Goal: Find specific page/section: Find specific page/section

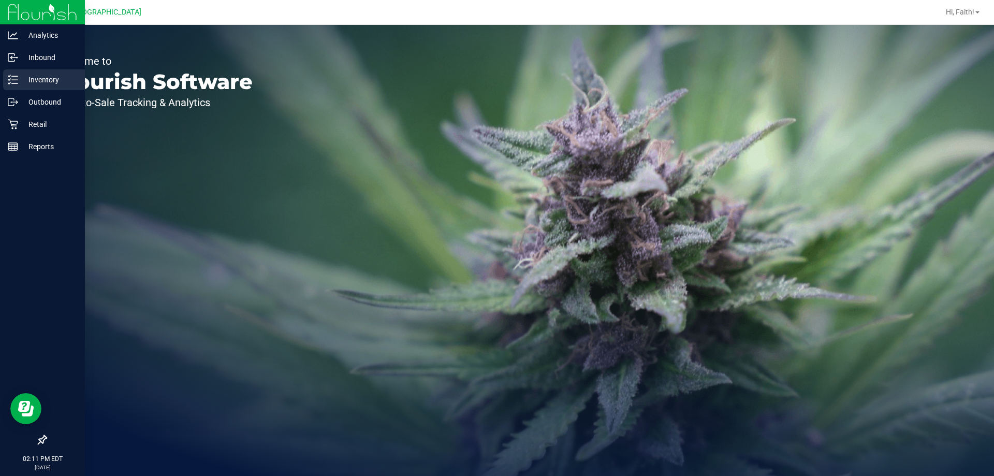
click at [24, 76] on p "Inventory" at bounding box center [49, 80] width 62 height 12
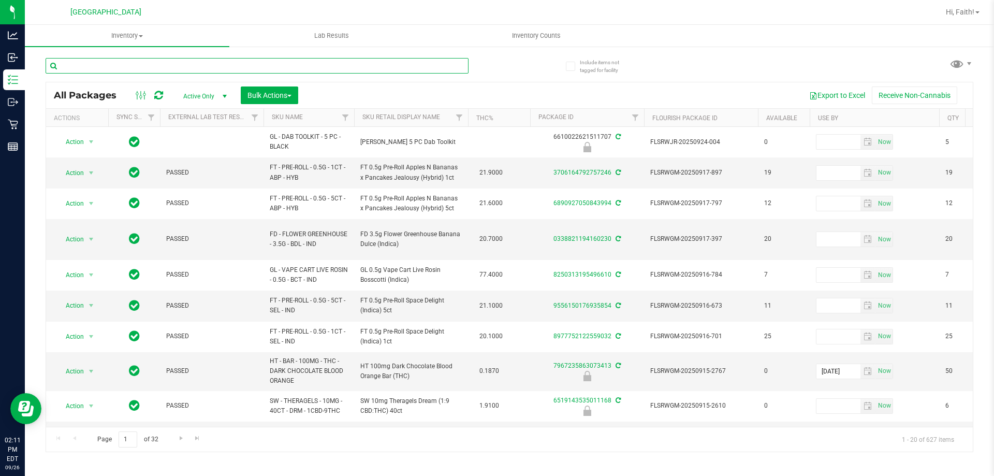
click at [112, 63] on input "text" at bounding box center [257, 66] width 423 height 16
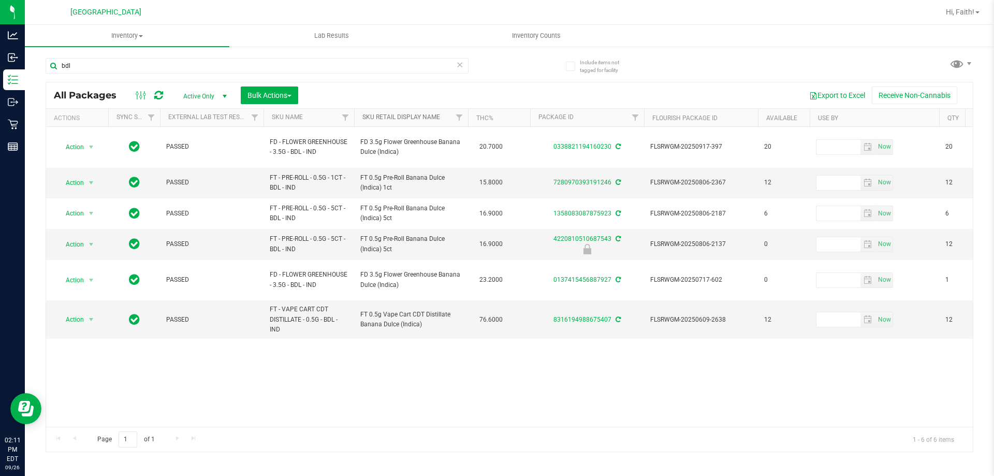
click at [429, 117] on link "Sku Retail Display Name" at bounding box center [401, 116] width 78 height 7
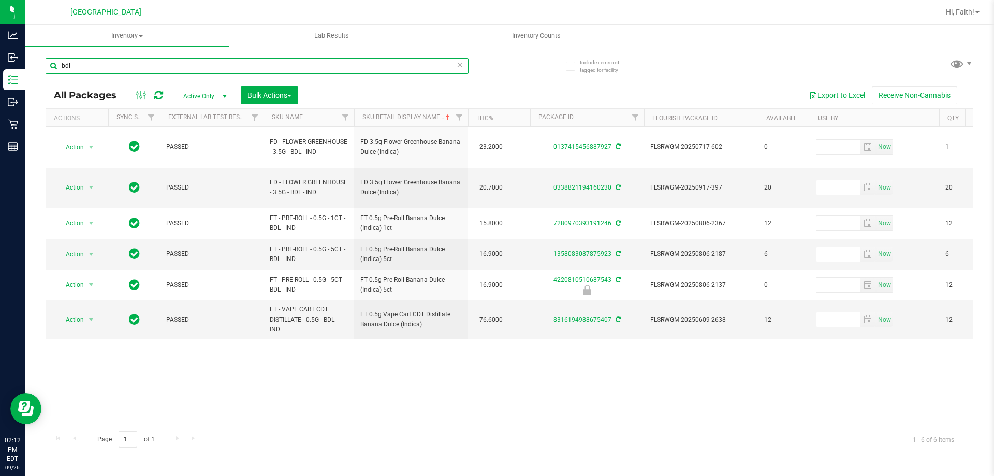
click at [422, 66] on input "bdl" at bounding box center [257, 66] width 423 height 16
type input "b"
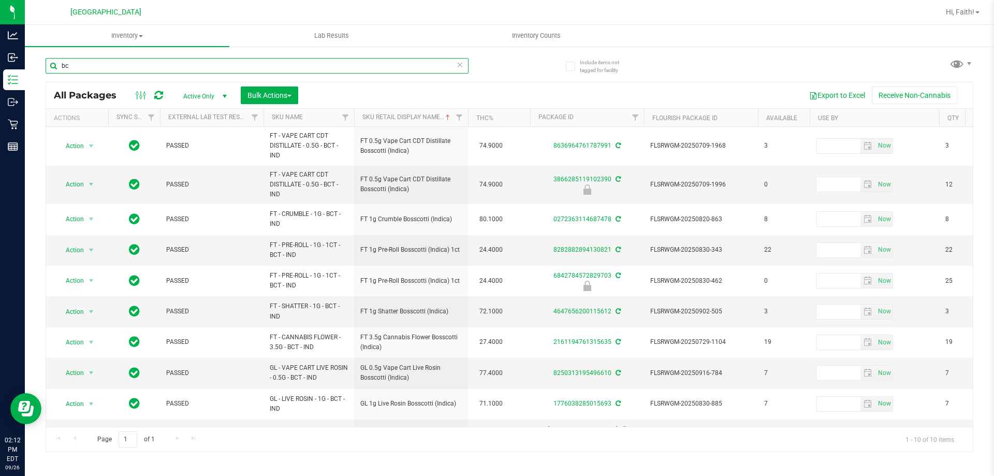
type input "b"
type input "theragel"
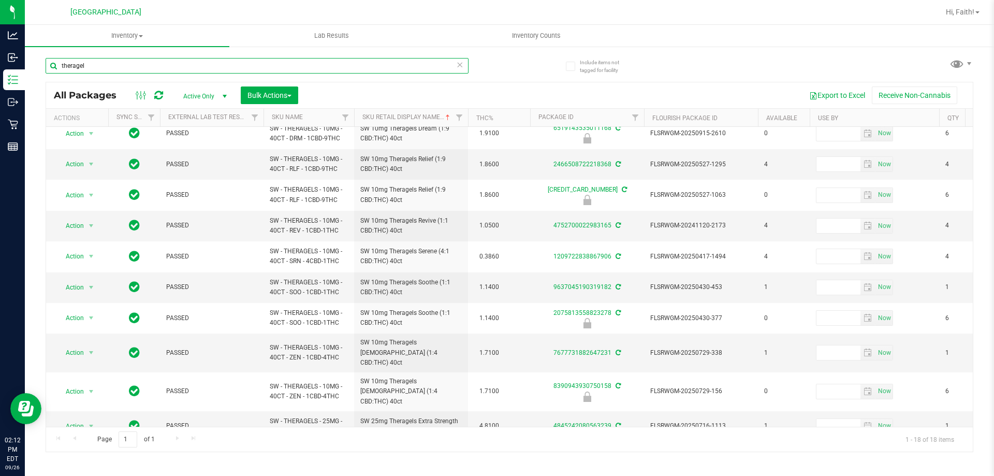
scroll to position [54, 0]
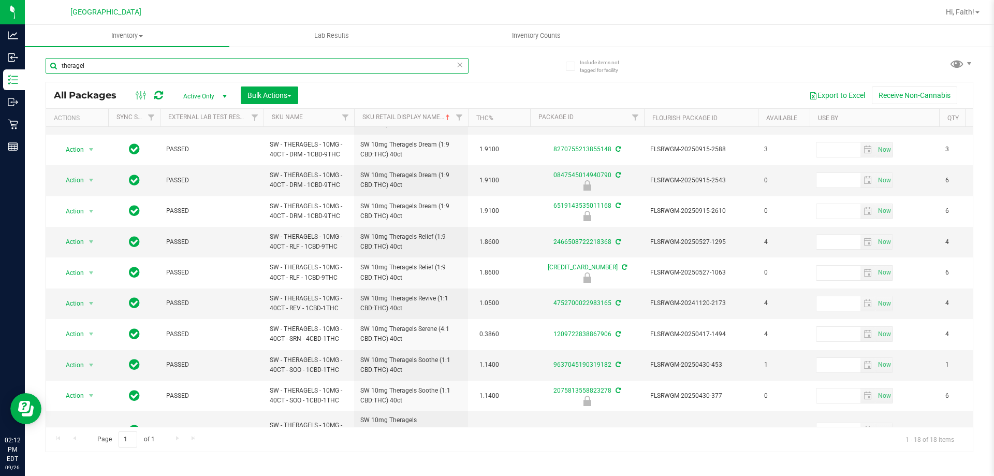
click at [159, 59] on input "theragel" at bounding box center [257, 66] width 423 height 16
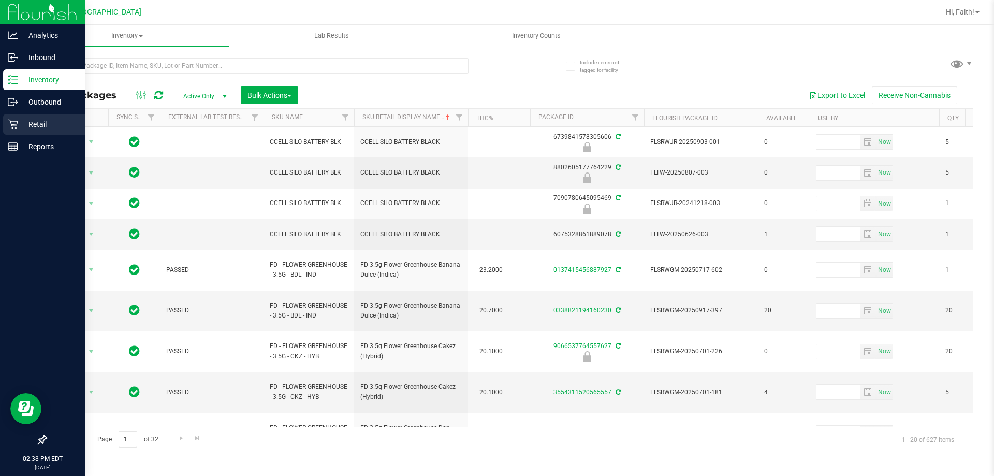
click at [16, 131] on div "Retail" at bounding box center [44, 124] width 82 height 21
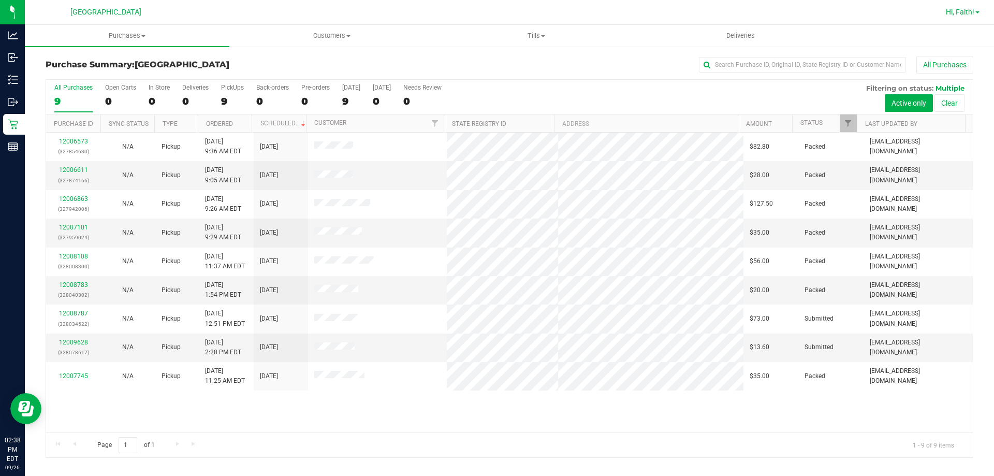
click at [950, 13] on span "Hi, Faith!" at bounding box center [960, 12] width 28 height 8
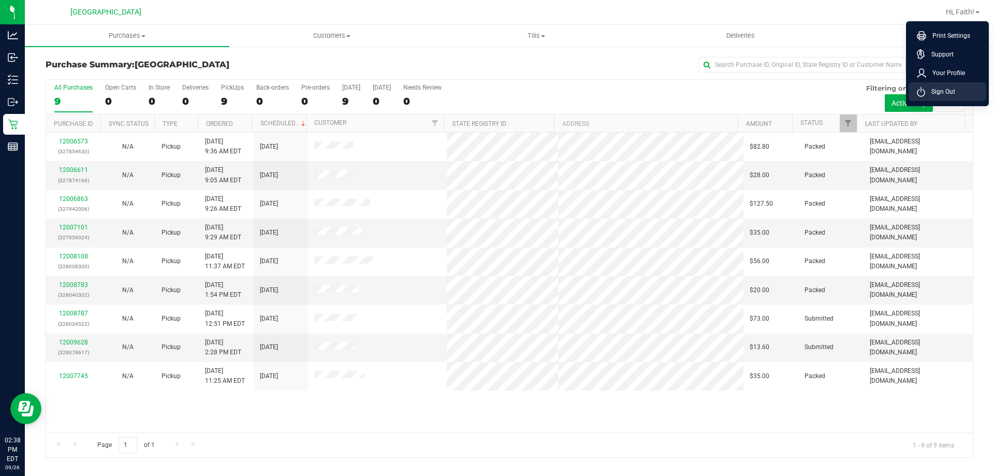
click at [944, 92] on span "Sign Out" at bounding box center [940, 91] width 30 height 10
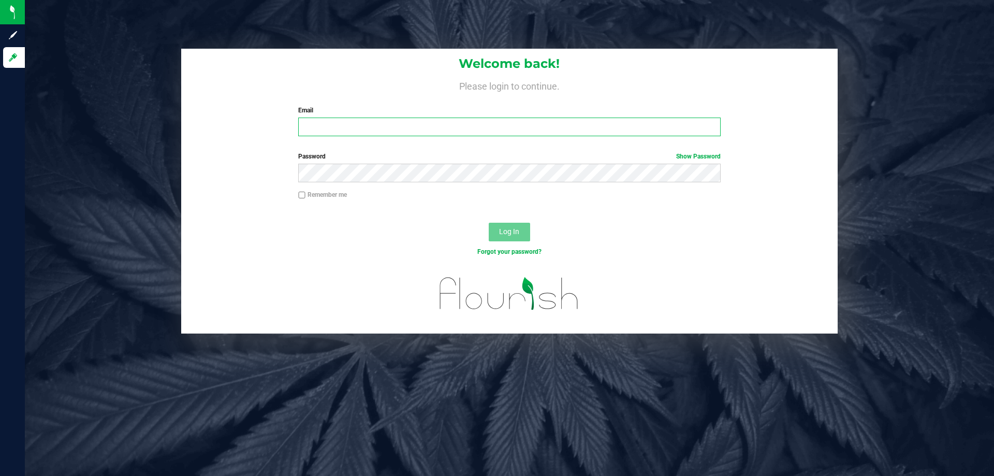
click at [447, 128] on input "Email" at bounding box center [509, 126] width 422 height 19
type input "[EMAIL_ADDRESS][DOMAIN_NAME]"
click at [489, 223] on button "Log In" at bounding box center [509, 232] width 41 height 19
